Goal: Information Seeking & Learning: Find contact information

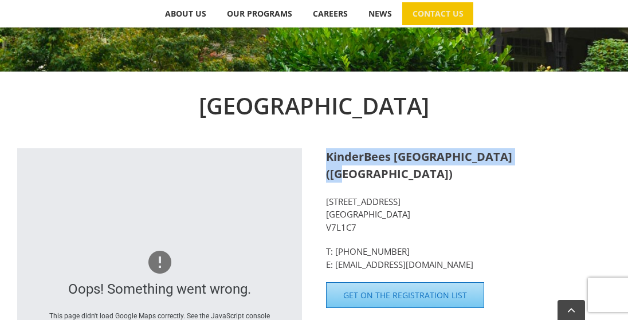
drag, startPoint x: 327, startPoint y: 156, endPoint x: 508, endPoint y: 164, distance: 180.6
click at [512, 163] on strong "KinderBees [GEOGRAPHIC_DATA] ([GEOGRAPHIC_DATA])" at bounding box center [419, 165] width 186 height 33
copy strong "KinderBees Early Learning Centre"
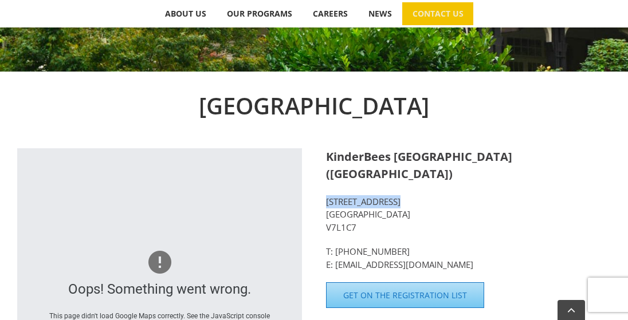
drag, startPoint x: 327, startPoint y: 202, endPoint x: 391, endPoint y: 206, distance: 64.9
click at [391, 206] on p "[STREET_ADDRESS]" at bounding box center [468, 214] width 285 height 39
copy p "[STREET_ADDRESS]"
drag, startPoint x: 393, startPoint y: 217, endPoint x: 327, endPoint y: 214, distance: 66.5
click at [327, 214] on p "[STREET_ADDRESS]" at bounding box center [468, 214] width 285 height 39
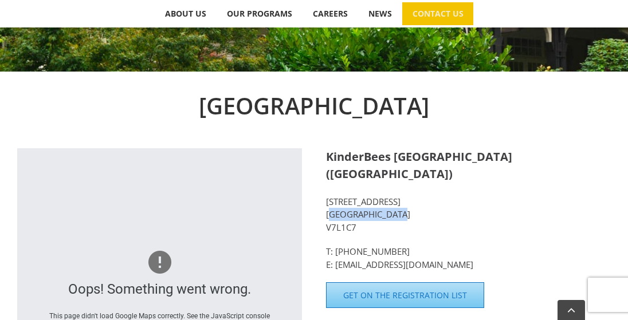
copy p "[GEOGRAPHIC_DATA]"
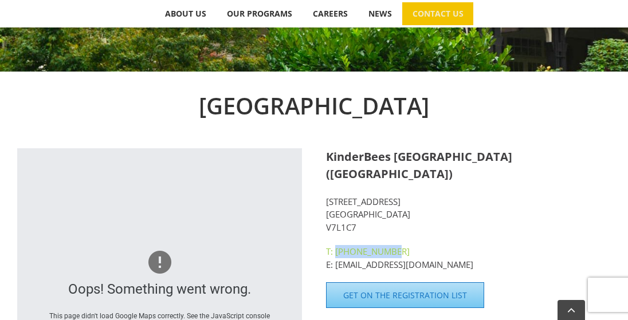
drag, startPoint x: 399, startPoint y: 250, endPoint x: 334, endPoint y: 250, distance: 64.7
click at [334, 250] on p "T: [PHONE_NUMBER] E: [EMAIL_ADDRESS][DOMAIN_NAME]" at bounding box center [468, 258] width 285 height 26
copy link "[PHONE_NUMBER]"
drag, startPoint x: 355, startPoint y: 227, endPoint x: 326, endPoint y: 228, distance: 28.7
click at [326, 228] on p "[STREET_ADDRESS]" at bounding box center [468, 214] width 285 height 39
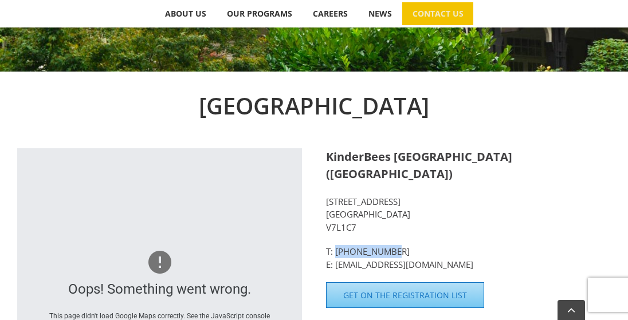
copy p "V7L1C7"
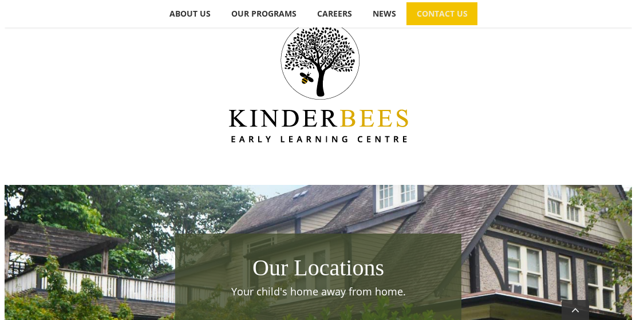
scroll to position [309, 0]
